Goal: Check status: Check status

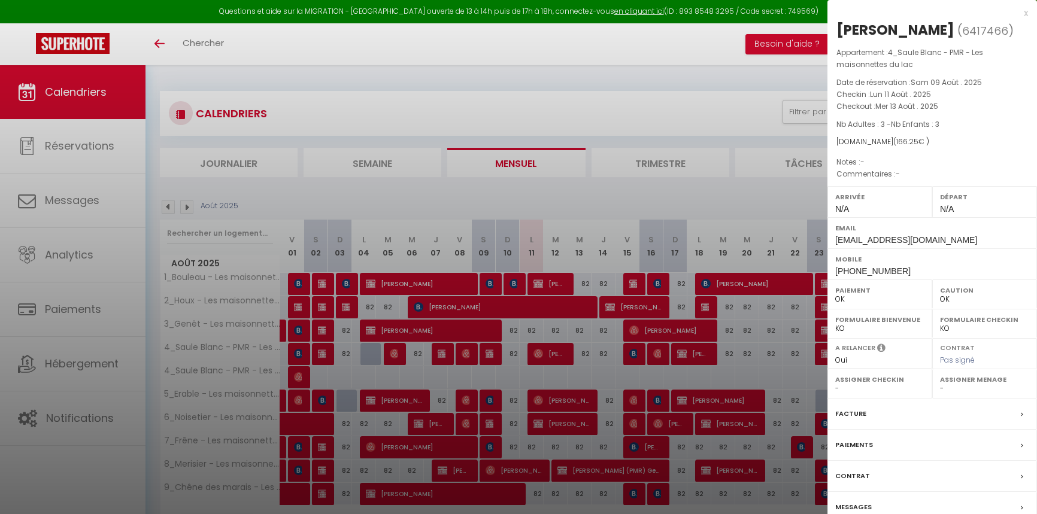
select select "0"
click at [621, 248] on div at bounding box center [518, 257] width 1037 height 514
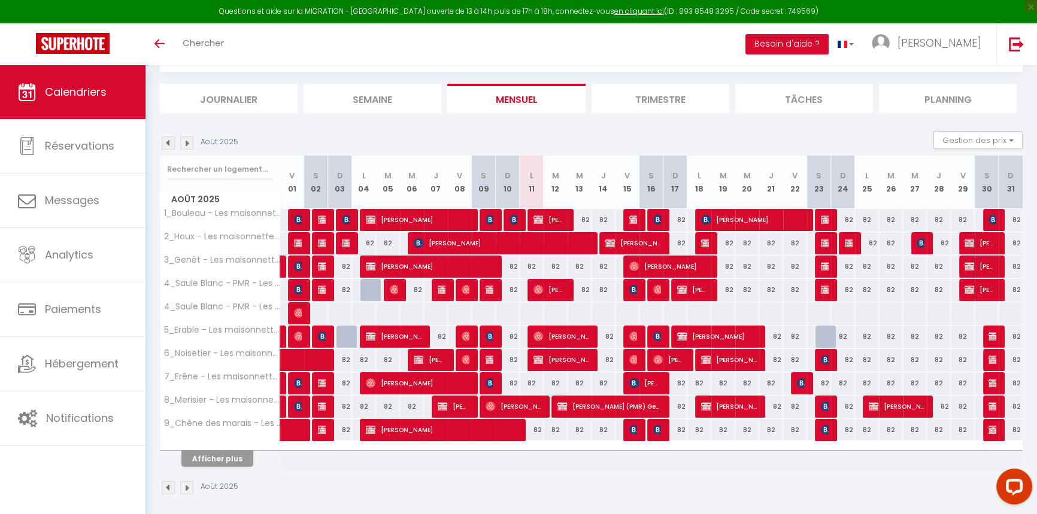
scroll to position [70, 0]
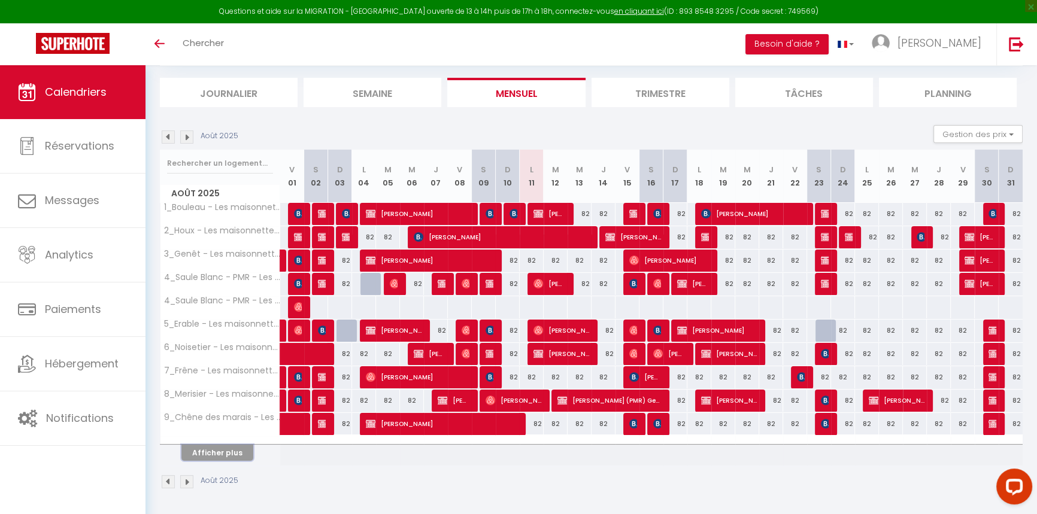
click at [200, 445] on button "Afficher plus" at bounding box center [217, 453] width 72 height 16
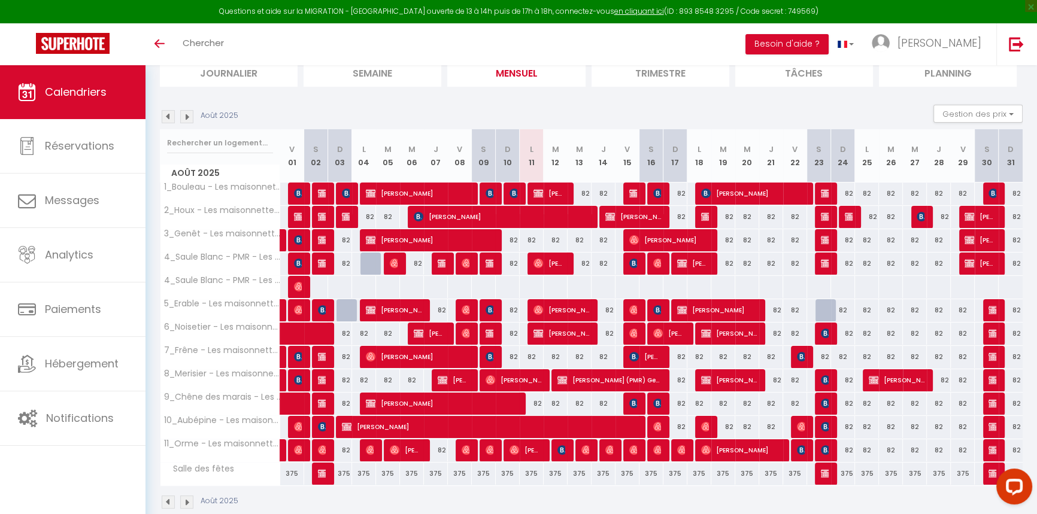
scroll to position [111, 0]
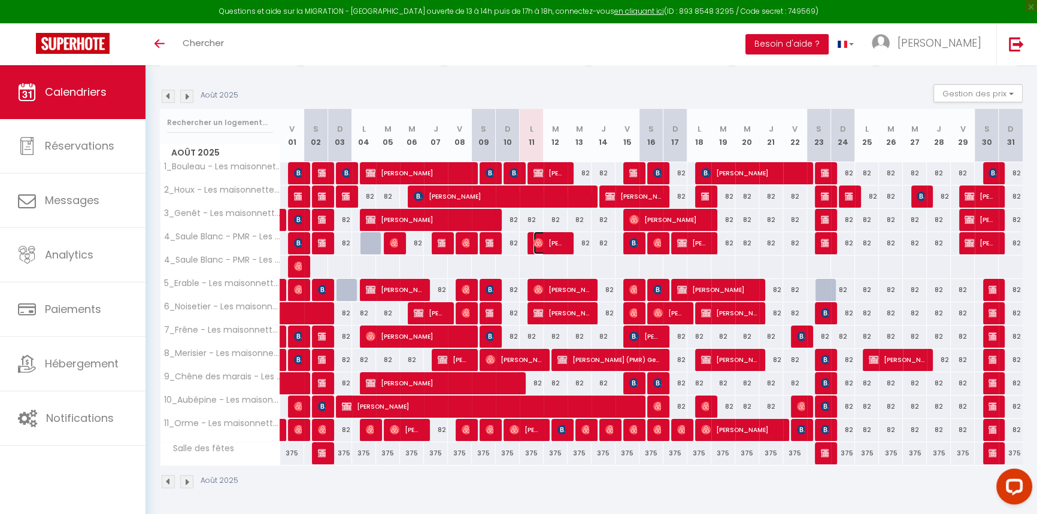
click at [550, 243] on span "[PERSON_NAME]" at bounding box center [549, 243] width 32 height 23
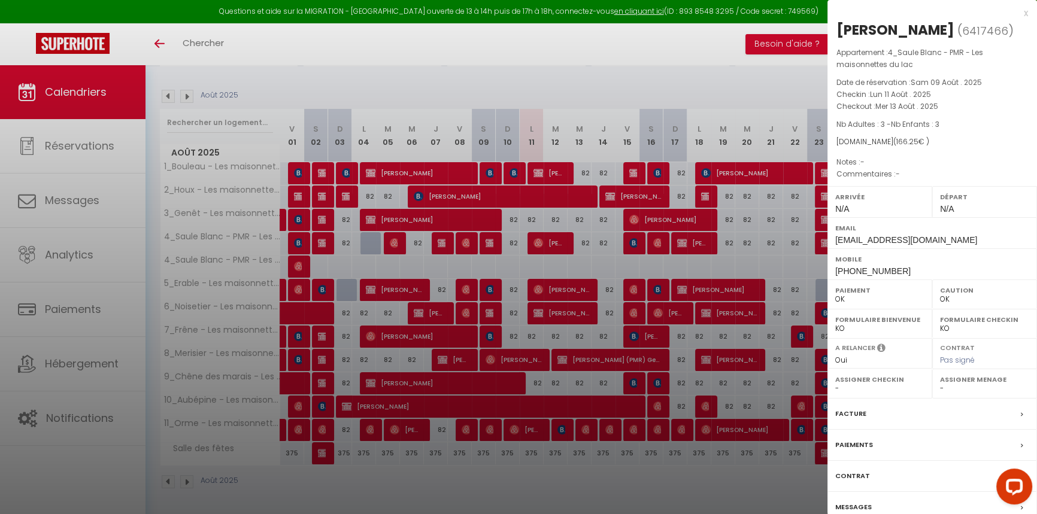
click at [559, 432] on div at bounding box center [518, 257] width 1037 height 514
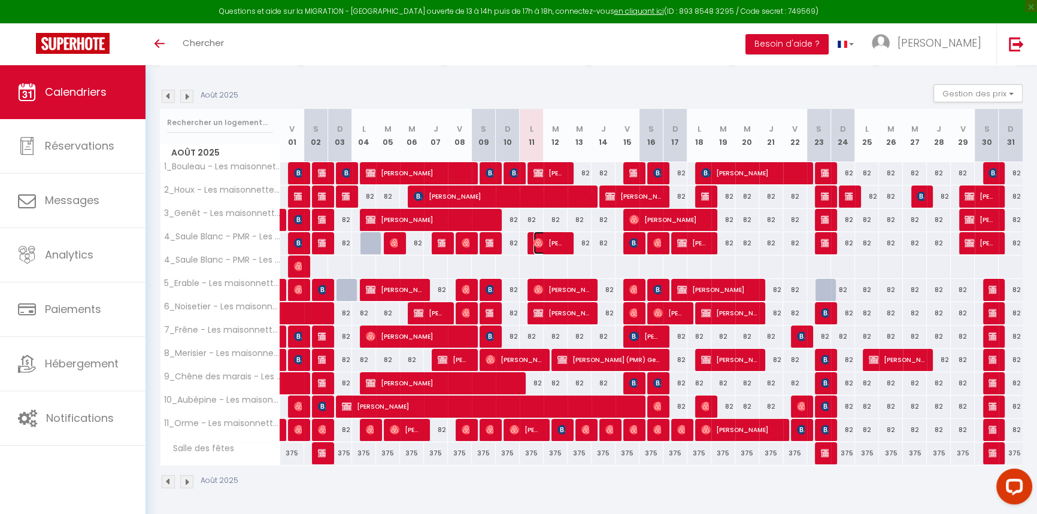
click at [546, 240] on span "[PERSON_NAME]" at bounding box center [549, 243] width 32 height 23
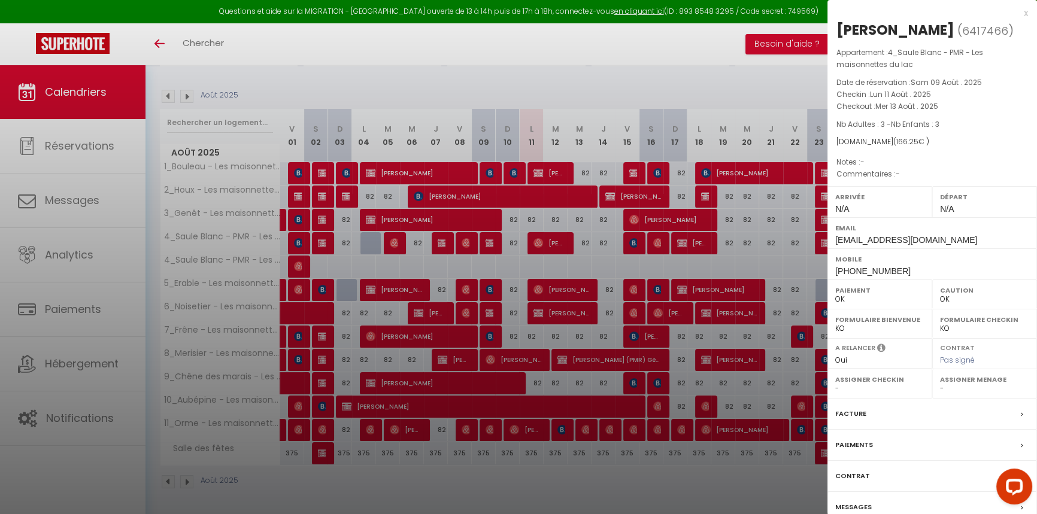
click at [546, 240] on div at bounding box center [518, 257] width 1037 height 514
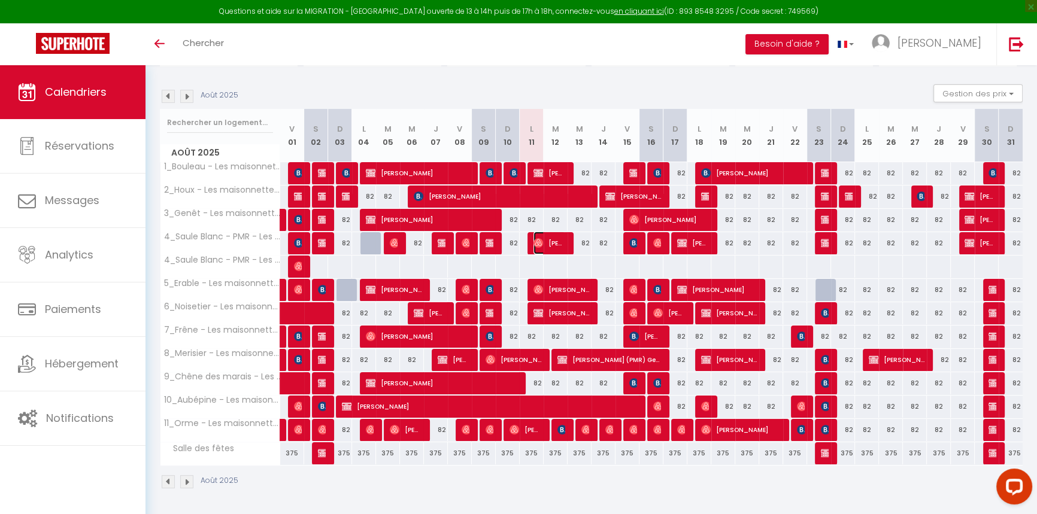
click at [559, 241] on span "[PERSON_NAME]" at bounding box center [549, 243] width 32 height 23
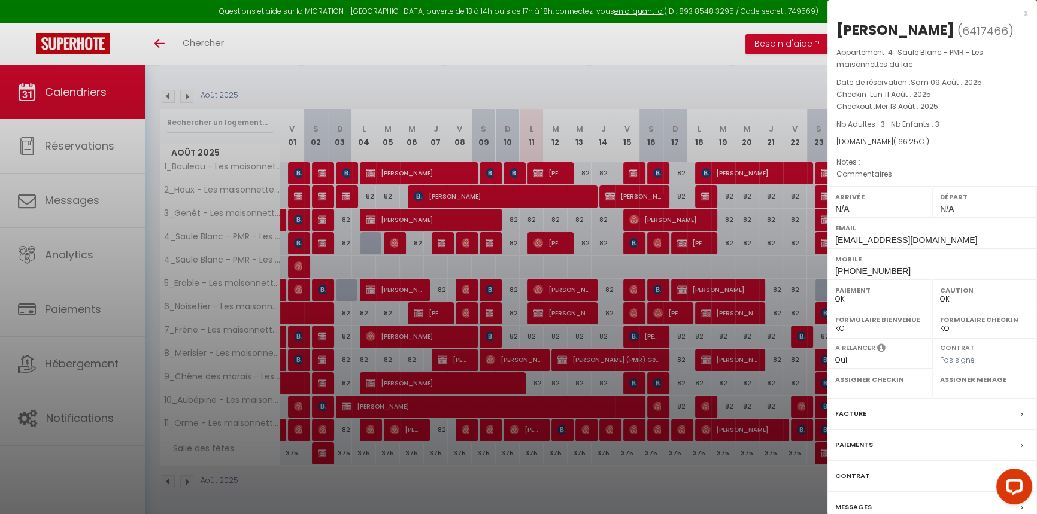
click at [437, 66] on div at bounding box center [518, 257] width 1037 height 514
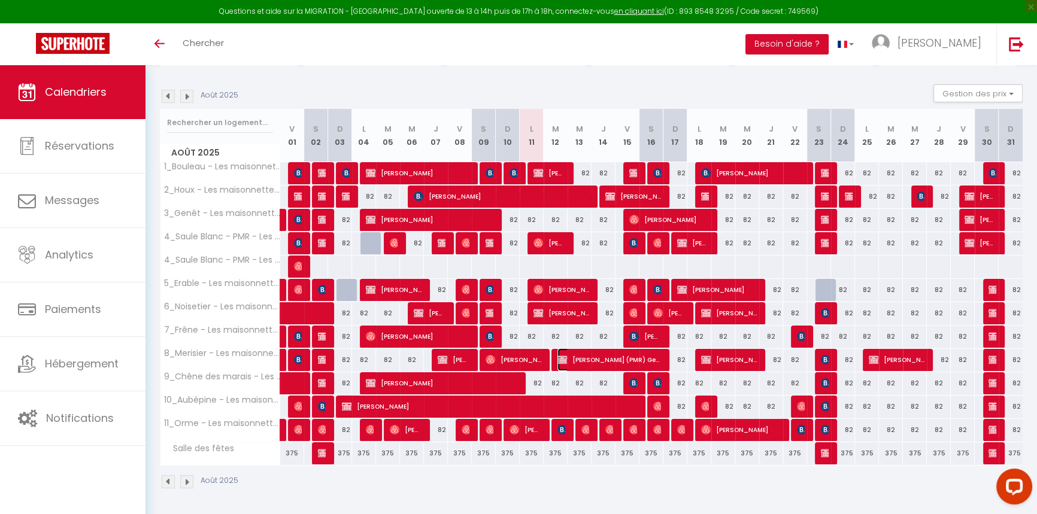
click at [572, 364] on span "[PERSON_NAME] (PMR) Gentric" at bounding box center [609, 359] width 104 height 23
select select "KO"
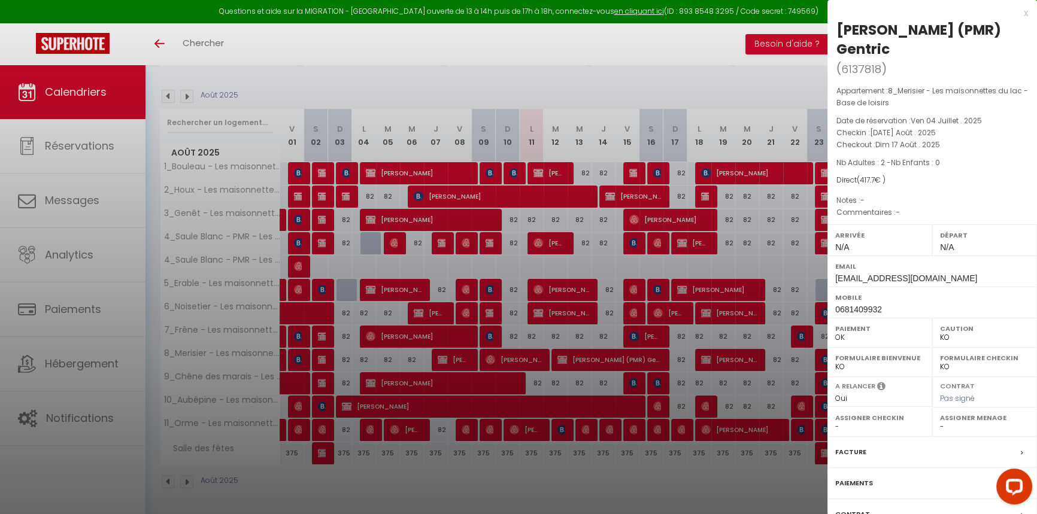
click at [555, 407] on div at bounding box center [518, 257] width 1037 height 514
